Goal: Check status: Check status

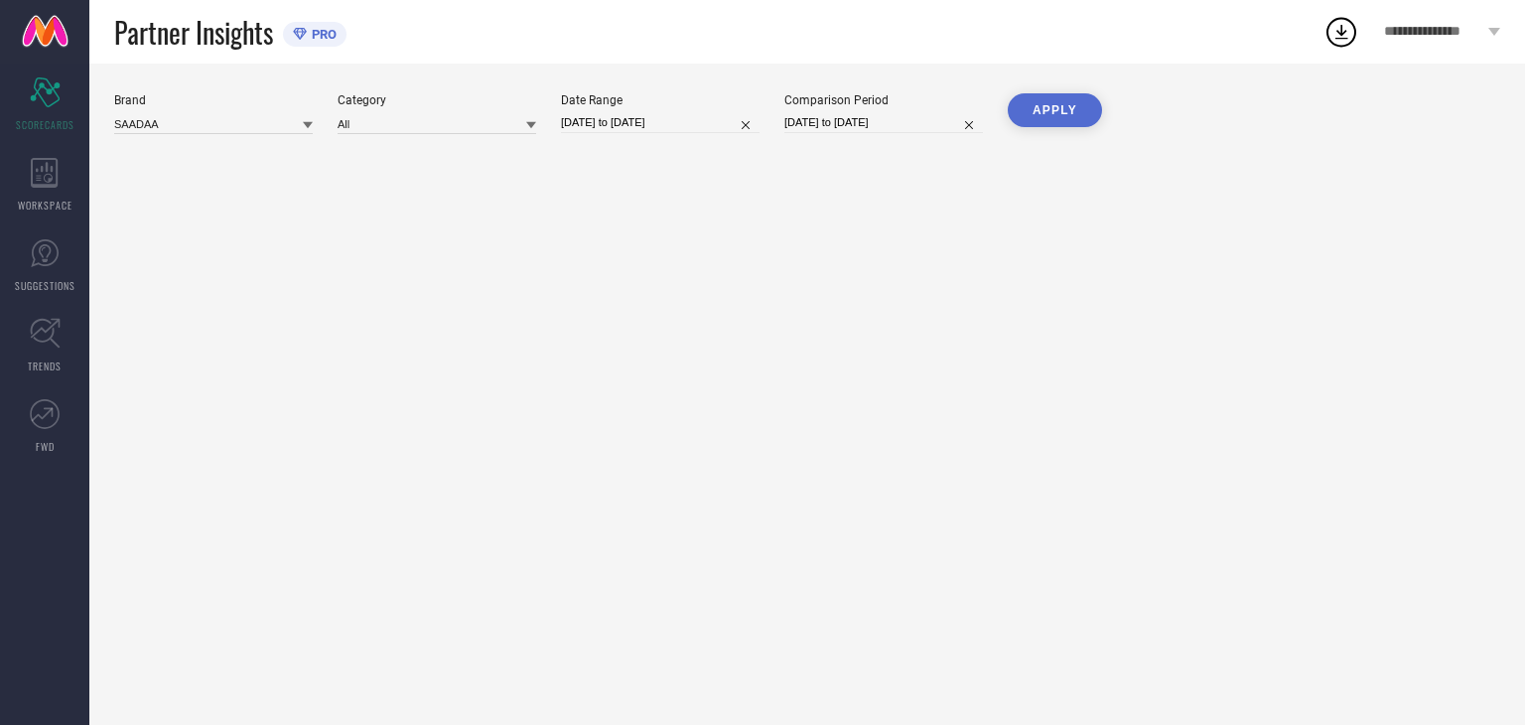
type input "All"
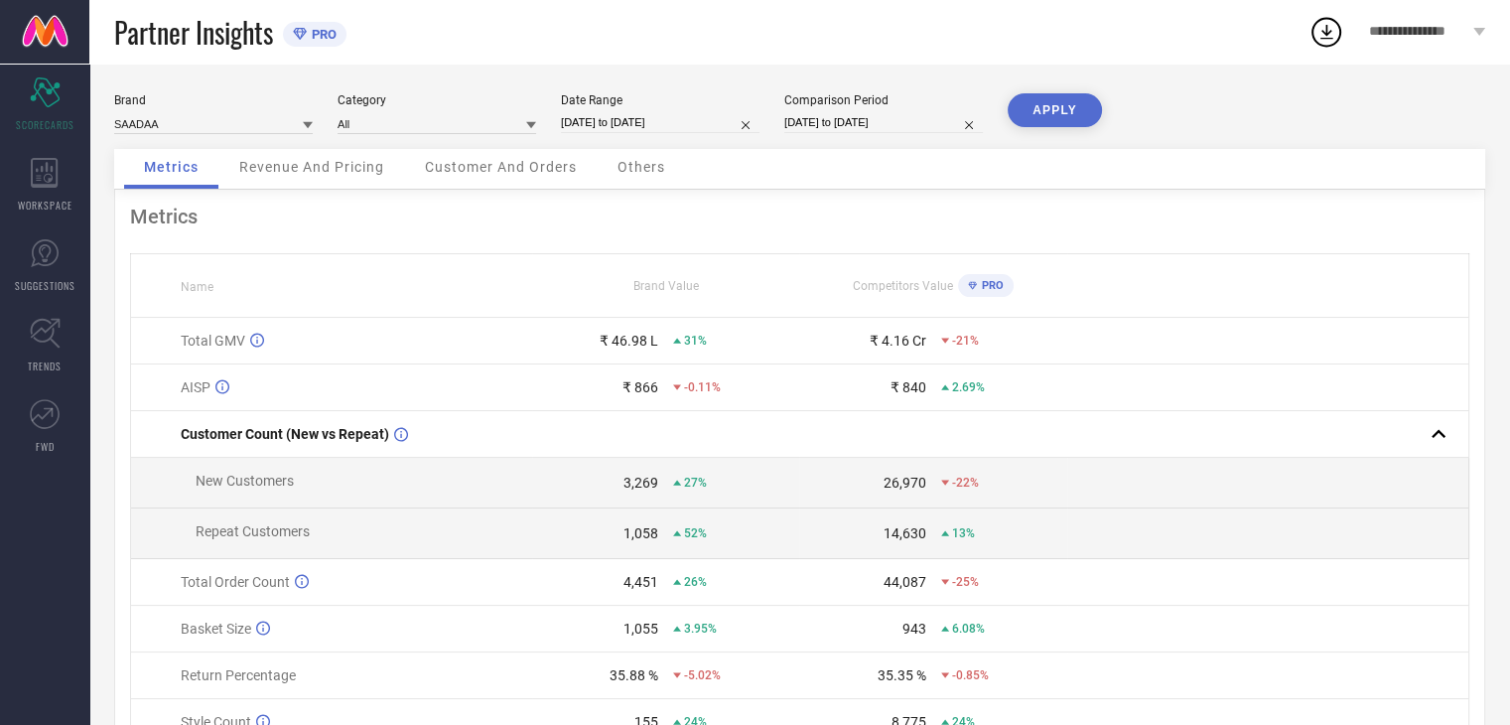
select select "7"
select select "2025"
select select "8"
select select "2025"
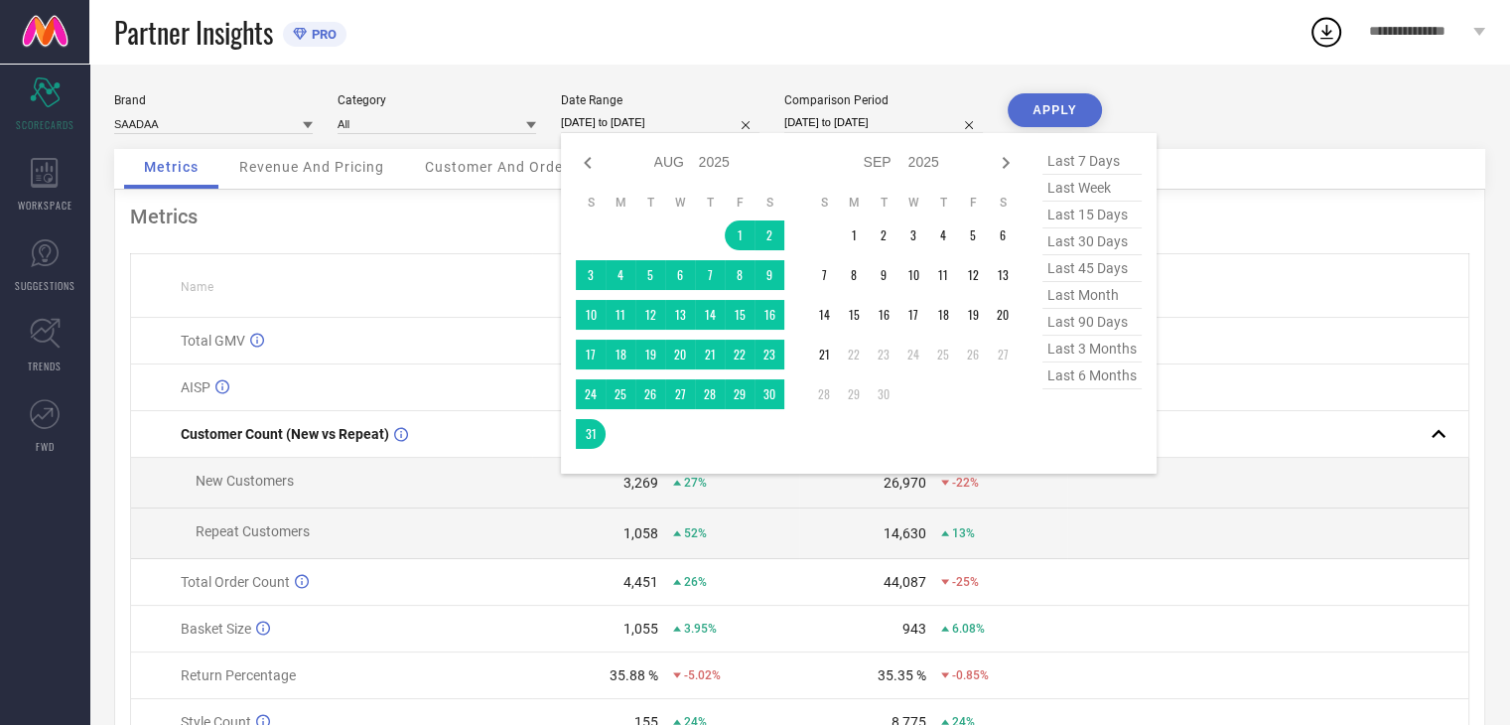
click at [624, 124] on input "[DATE] to [DATE]" at bounding box center [660, 122] width 199 height 21
click at [852, 235] on td "1" at bounding box center [854, 235] width 30 height 30
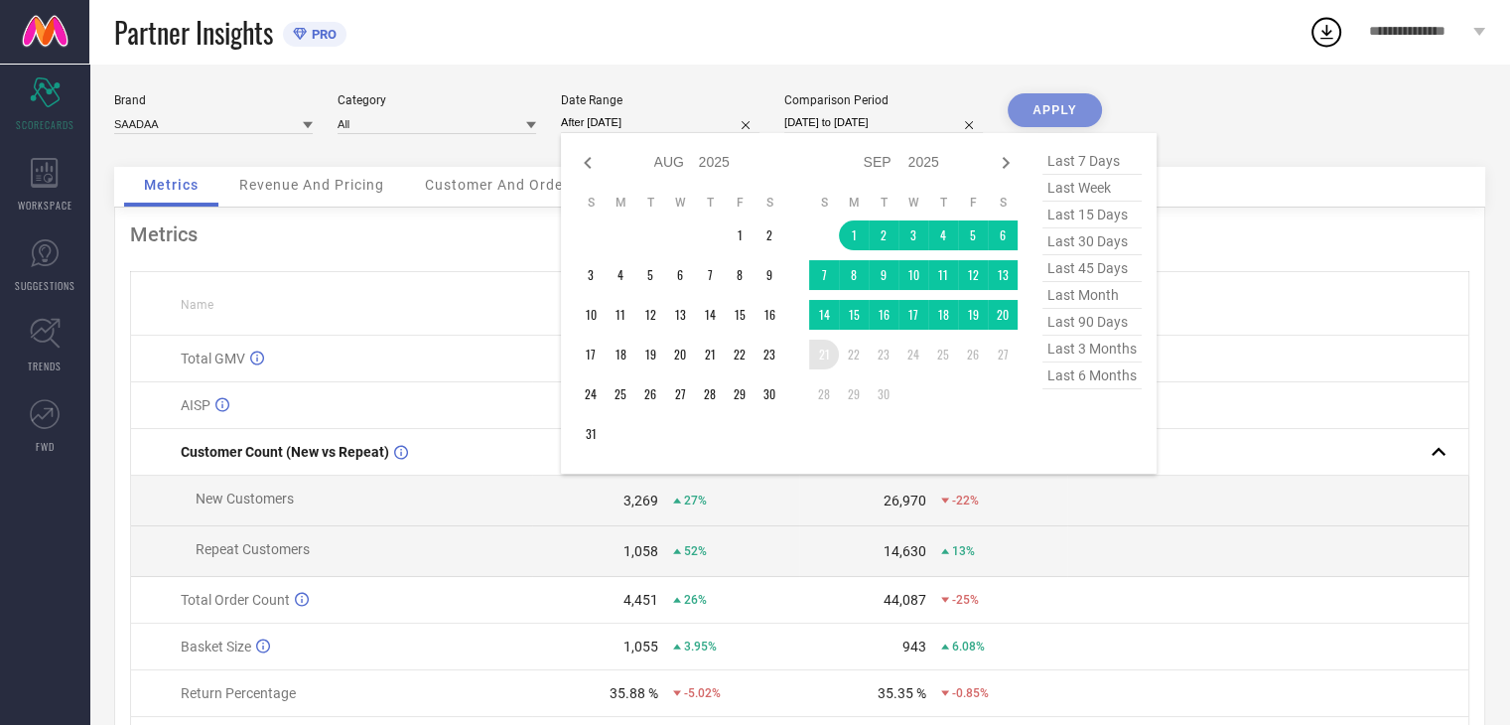
type input "[DATE] to [DATE]"
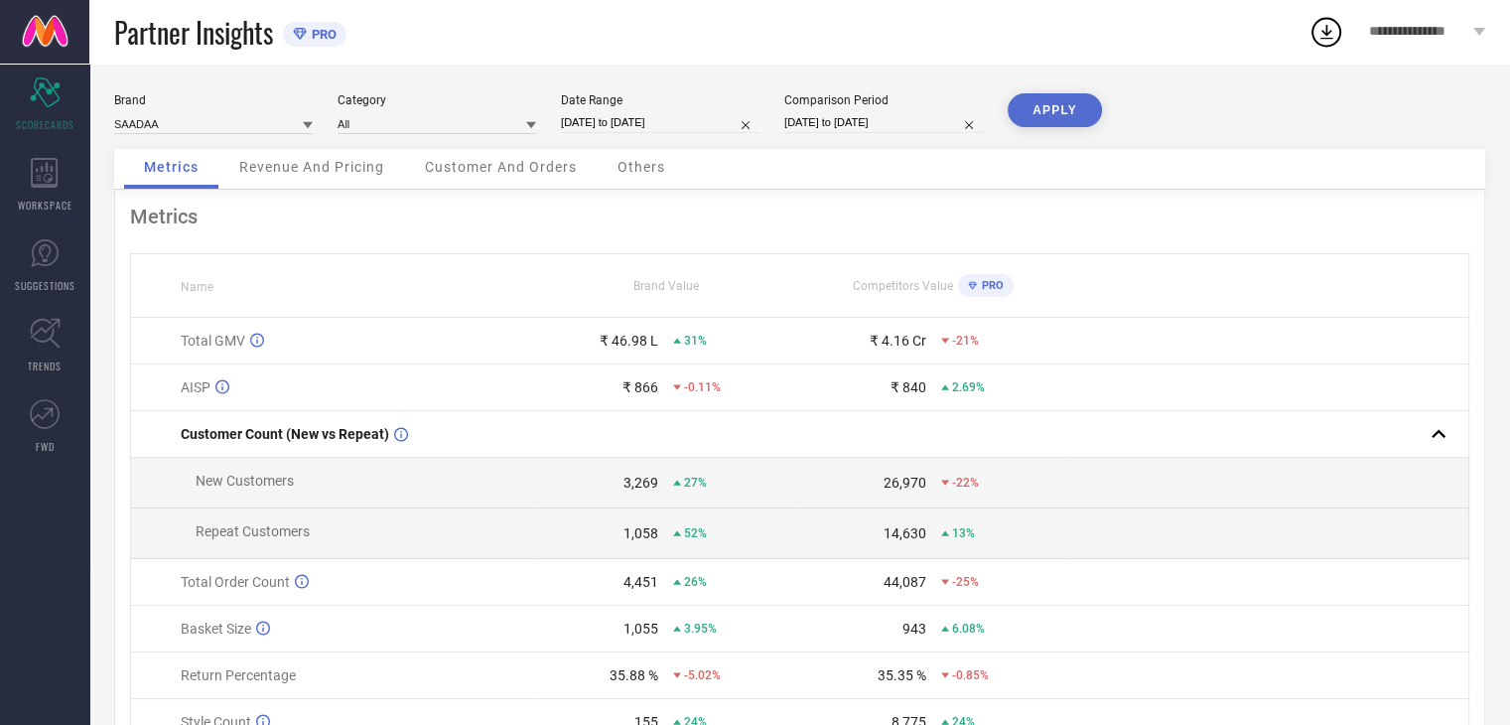
click at [1039, 105] on button "APPLY" at bounding box center [1055, 110] width 94 height 34
